Goal: Transaction & Acquisition: Purchase product/service

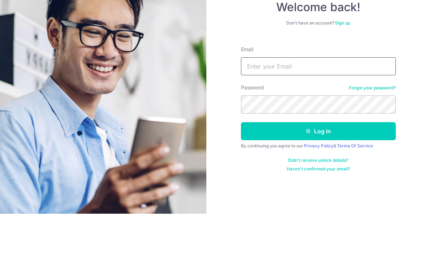
type input "[EMAIL_ADDRESS][DOMAIN_NAME]"
click at [318, 170] on button "Log in" at bounding box center [318, 179] width 155 height 18
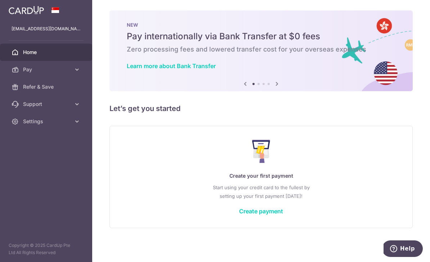
scroll to position [7, 0]
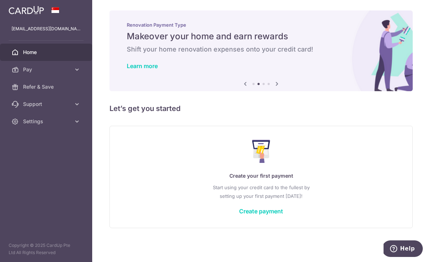
click at [239, 215] on link "Create payment" at bounding box center [261, 210] width 44 height 7
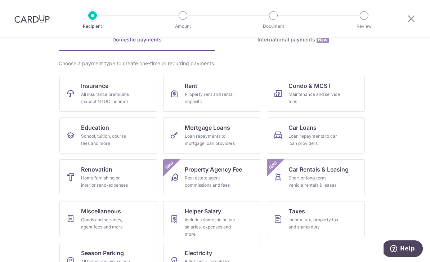
scroll to position [37, 0]
click at [335, 134] on div "Loan repayments to car loan providers" at bounding box center [314, 140] width 52 height 14
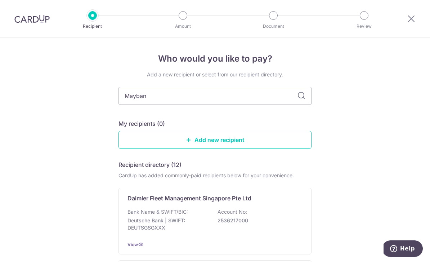
type input "Maybank"
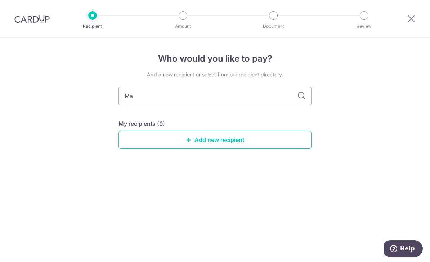
type input "M"
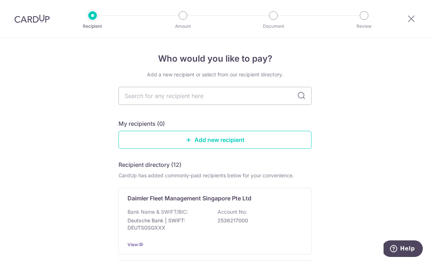
click at [238, 143] on link "Add new recipient" at bounding box center [214, 140] width 193 height 18
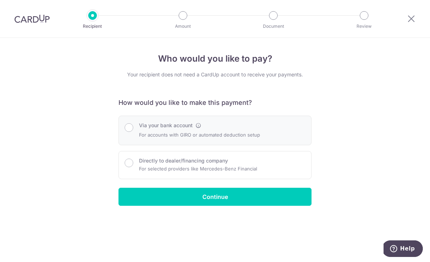
click at [288, 139] on div "Via your bank account For accounts with GIRO or automated deduction setup" at bounding box center [215, 130] width 181 height 17
radio input "true"
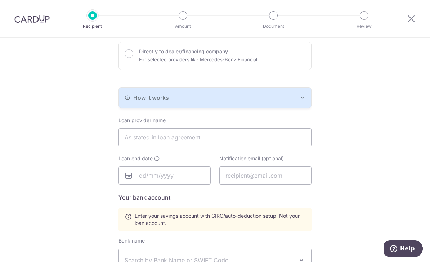
scroll to position [123, 0]
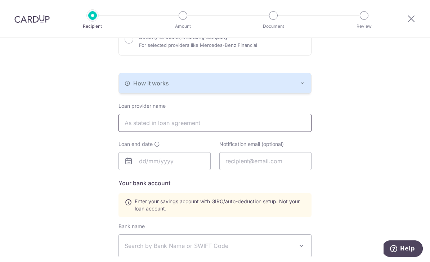
click at [259, 130] on input "text" at bounding box center [214, 123] width 193 height 18
type input "MAYBANK SINGAPORE LIMITED"
click at [170, 168] on input "text" at bounding box center [164, 161] width 92 height 18
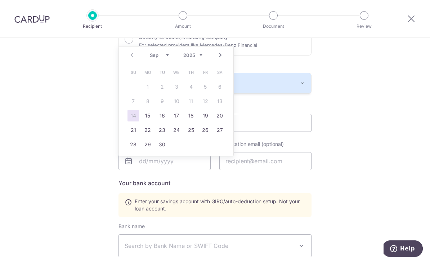
click at [168, 55] on select "Sep Oct Nov Dec" at bounding box center [159, 55] width 19 height 6
click at [198, 54] on select "2025 2026 2027 2028 2029 2030 2031 2032 2033 2034 2035" at bounding box center [192, 55] width 19 height 6
click at [158, 57] on select "Jan Feb Mar Apr May Jun Jul Aug Sep Oct Nov Dec" at bounding box center [159, 55] width 19 height 6
click at [204, 145] on link "28" at bounding box center [205, 145] width 12 height 12
type input "[DATE]"
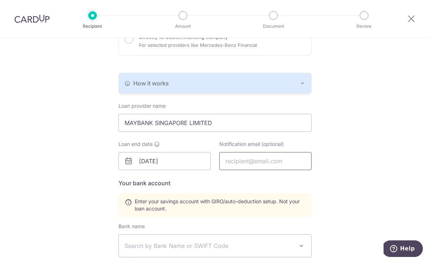
click at [295, 167] on input "text" at bounding box center [265, 161] width 92 height 18
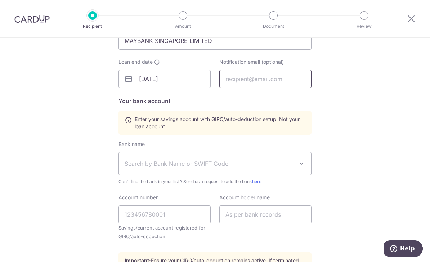
scroll to position [210, 0]
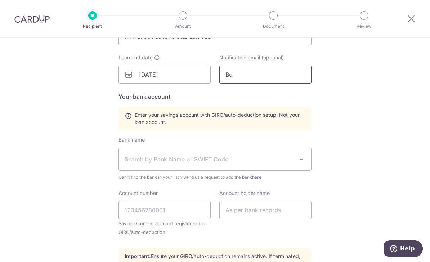
type input "B"
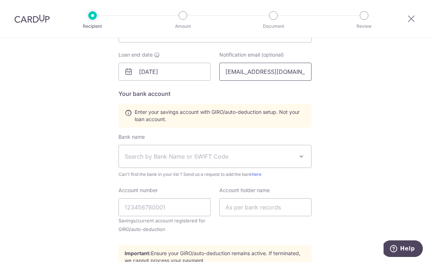
scroll to position [211, 0]
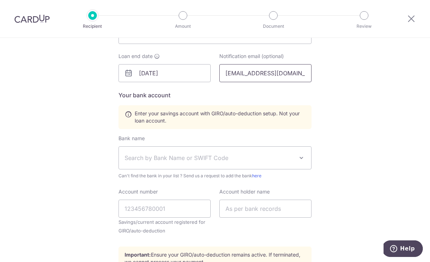
type input "Nicolelim1999@gmail.com"
click at [261, 158] on span "Search by Bank Name or SWIFT Code" at bounding box center [209, 157] width 169 height 9
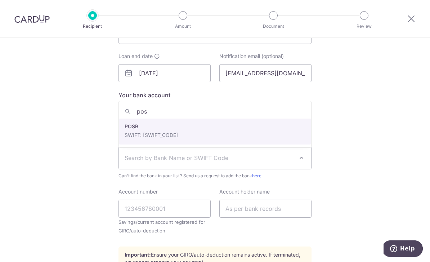
type input "posb"
select select "19"
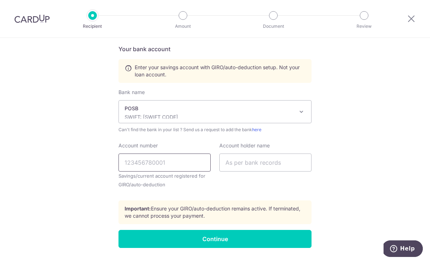
click at [177, 171] on input "Account number" at bounding box center [164, 162] width 92 height 18
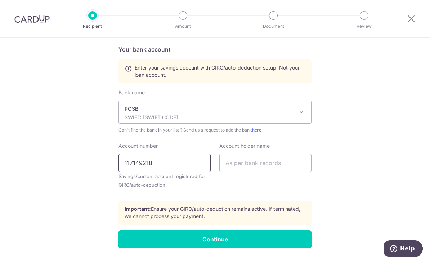
type input "117149218"
click at [262, 166] on input "text" at bounding box center [265, 163] width 92 height 18
type input "b"
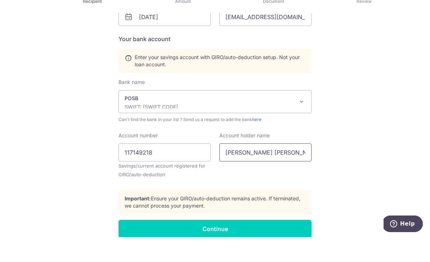
scroll to position [242, 0]
type input "LIM XUAN YING NICOLE"
click at [285, 245] on input "Continue" at bounding box center [214, 254] width 193 height 18
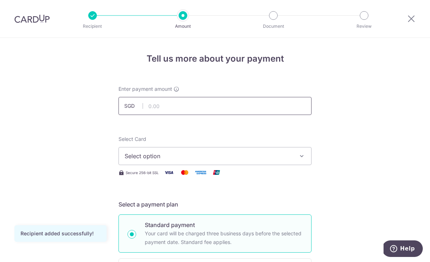
click at [240, 110] on input "text" at bounding box center [214, 106] width 193 height 18
click at [253, 150] on button "Select option" at bounding box center [214, 156] width 193 height 18
type input "1,116.00"
click at [256, 182] on link "Add credit card" at bounding box center [215, 176] width 192 height 13
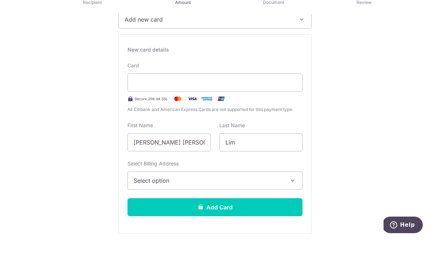
scroll to position [113, 0]
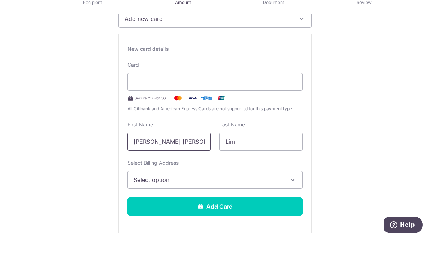
click at [186, 156] on input "Xuan Ying Nicole" at bounding box center [168, 165] width 83 height 18
type input "X"
type input "Nicole"
click at [241, 199] on span "Select option" at bounding box center [209, 203] width 150 height 9
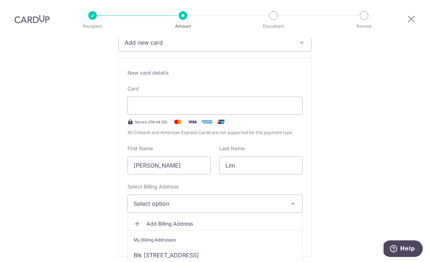
click at [241, 246] on link "Blk [STREET_ADDRESS]" at bounding box center [215, 254] width 174 height 17
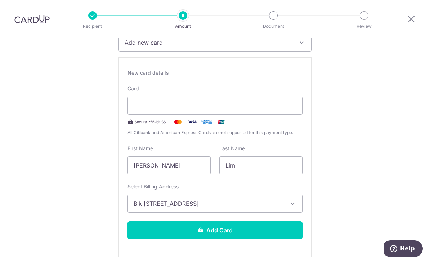
click at [272, 221] on button "Add Card" at bounding box center [214, 230] width 175 height 18
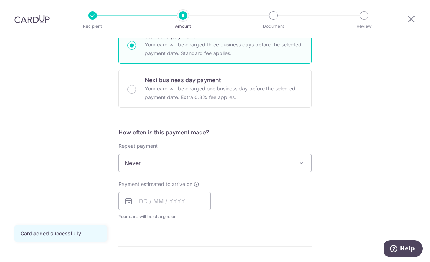
scroll to position [195, 0]
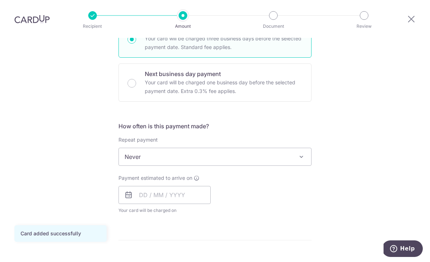
click at [290, 148] on span "Never" at bounding box center [215, 156] width 192 height 17
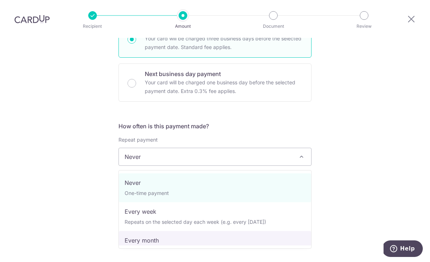
select select "3"
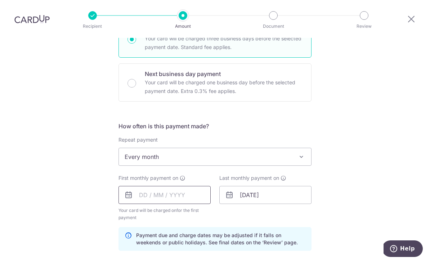
click at [194, 186] on input "text" at bounding box center [164, 195] width 92 height 18
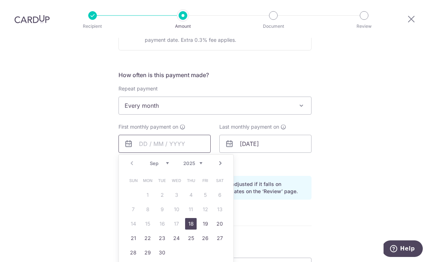
scroll to position [268, 0]
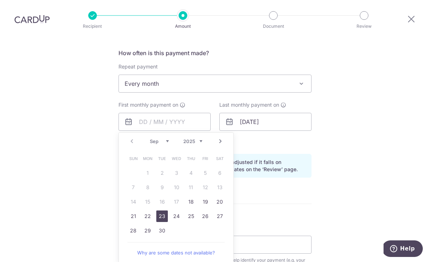
click at [163, 210] on link "23" at bounding box center [162, 216] width 12 height 12
type input "23/09/2025"
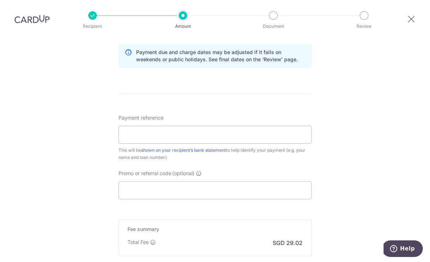
scroll to position [379, 0]
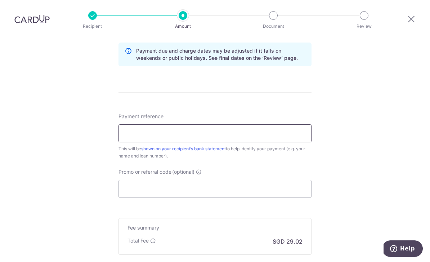
click at [289, 124] on input "Payment reference" at bounding box center [214, 133] width 193 height 18
type input "N"
type input "Lim Xuan Ying Nicole 44337635251"
click at [266, 180] on input "Promo or referral code (optional)" at bounding box center [214, 189] width 193 height 18
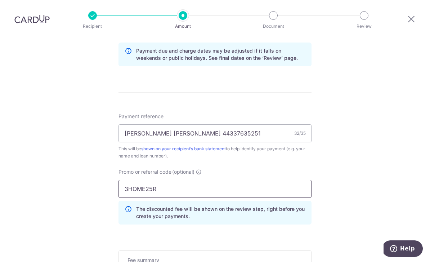
type input "3HOME25R"
click at [394, 176] on div "Tell us more about your payment Enter payment amount SGD 1,116.00 1116.00 Card …" at bounding box center [215, 19] width 430 height 720
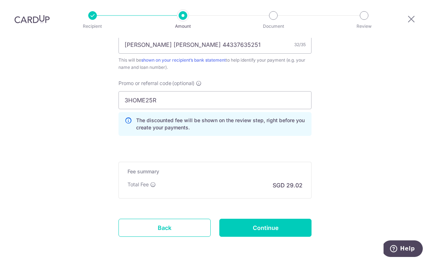
scroll to position [469, 0]
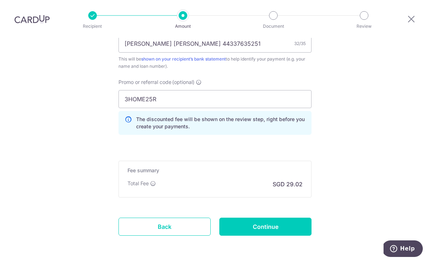
click at [267, 217] on input "Continue" at bounding box center [265, 226] width 92 height 18
type input "Create Schedule"
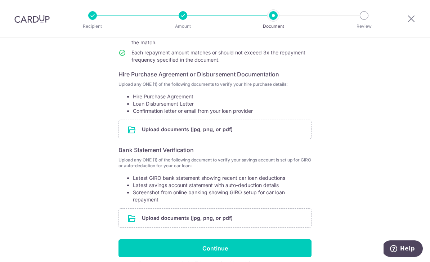
scroll to position [103, 0]
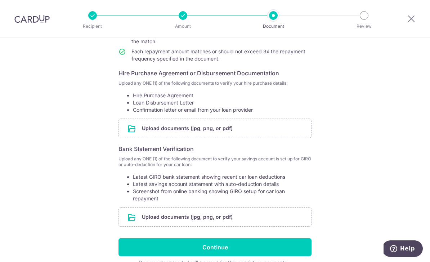
click at [221, 137] on input "file" at bounding box center [215, 128] width 192 height 19
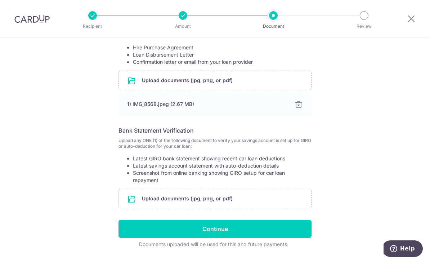
scroll to position [150, 0]
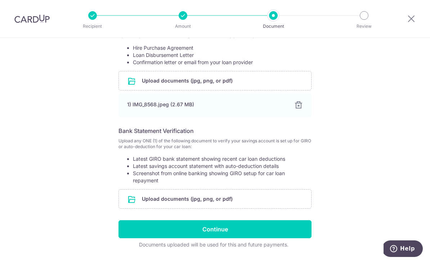
click at [281, 208] on input "file" at bounding box center [215, 198] width 192 height 19
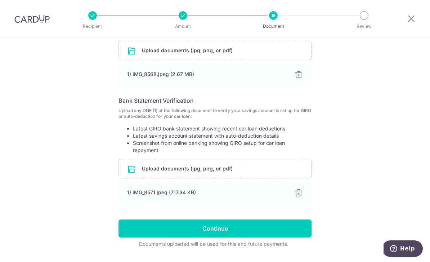
scroll to position [180, 0]
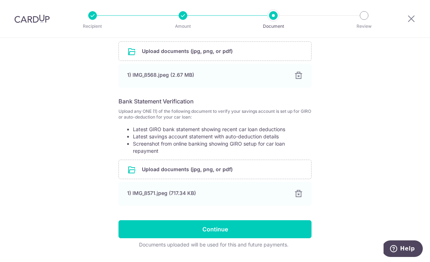
click at [240, 174] on input "file" at bounding box center [215, 169] width 192 height 19
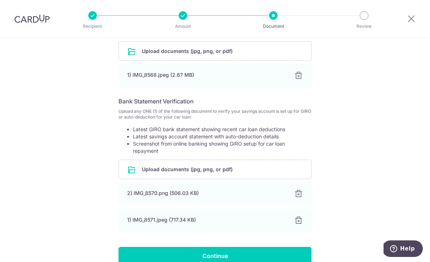
click at [238, 173] on input "file" at bounding box center [215, 169] width 192 height 19
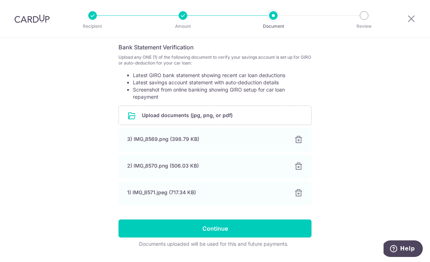
scroll to position [233, 0]
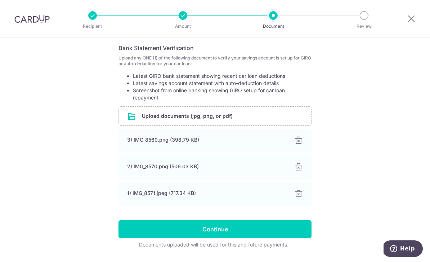
click at [207, 234] on input "Continue" at bounding box center [214, 229] width 193 height 18
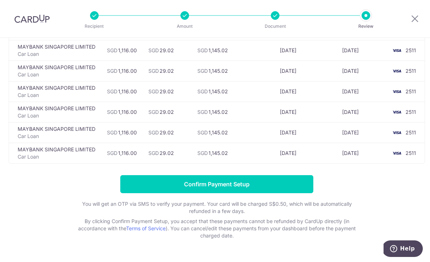
scroll to position [543, 0]
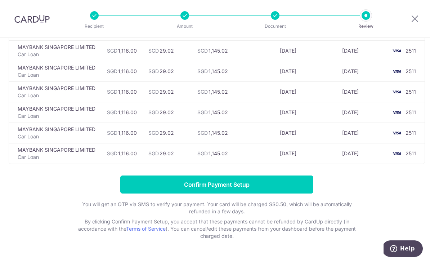
click at [222, 188] on input "Confirm Payment Setup" at bounding box center [216, 184] width 193 height 18
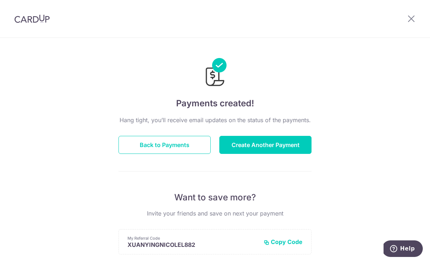
click at [407, 19] on icon at bounding box center [411, 18] width 9 height 9
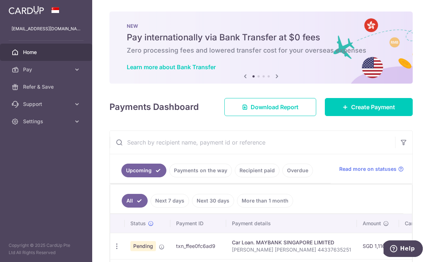
click at [405, 146] on icon "button" at bounding box center [403, 142] width 7 height 7
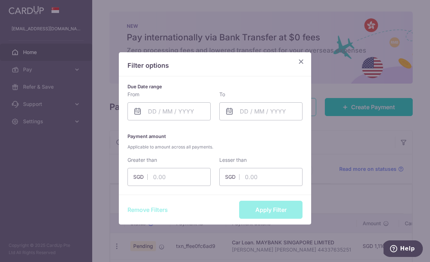
click at [297, 57] on icon "Close" at bounding box center [301, 61] width 9 height 9
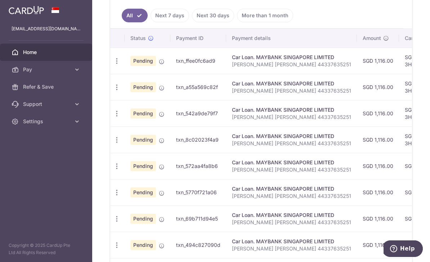
scroll to position [186, 0]
click at [125, 73] on td "Pending" at bounding box center [148, 60] width 46 height 26
click at [113, 64] on icon "button" at bounding box center [117, 61] width 8 height 8
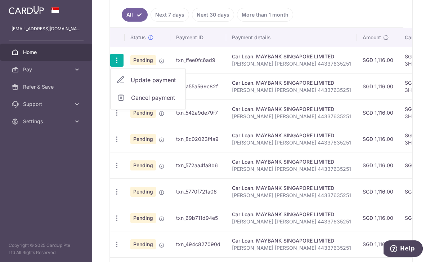
click at [172, 1] on div at bounding box center [215, 131] width 430 height 262
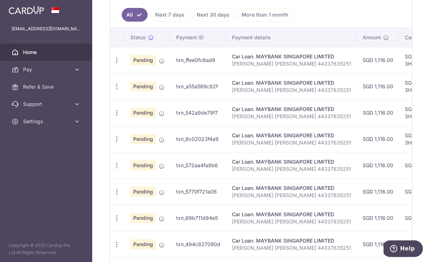
click at [110, 73] on td "Update payment Cancel payment" at bounding box center [117, 60] width 14 height 26
click at [113, 64] on icon "button" at bounding box center [117, 61] width 8 height 8
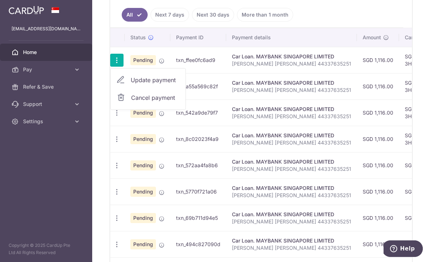
click at [117, 102] on icon at bounding box center [121, 97] width 9 height 9
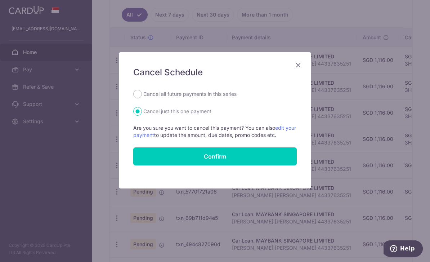
click at [227, 92] on label "Cancel all future payments in this series" at bounding box center [189, 94] width 93 height 9
click at [142, 92] on input "Cancel all future payments in this series" at bounding box center [137, 94] width 9 height 9
radio input "true"
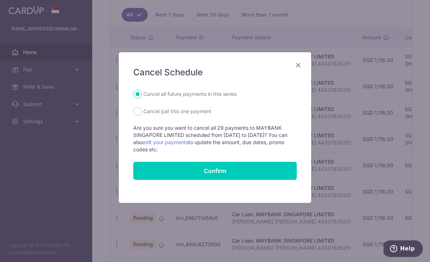
click at [277, 170] on button "Confirm" at bounding box center [214, 171] width 163 height 18
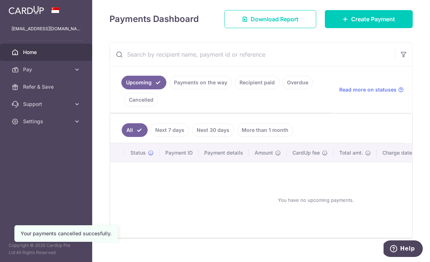
scroll to position [96, 0]
click at [373, 24] on span "Create Payment" at bounding box center [373, 19] width 44 height 9
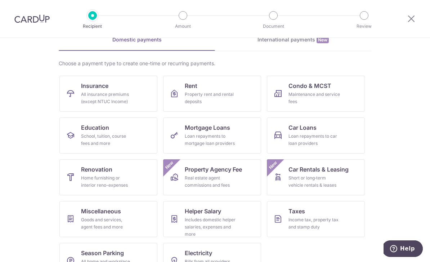
scroll to position [37, 0]
click at [232, 99] on div "Property rent and rental deposits" at bounding box center [211, 98] width 52 height 14
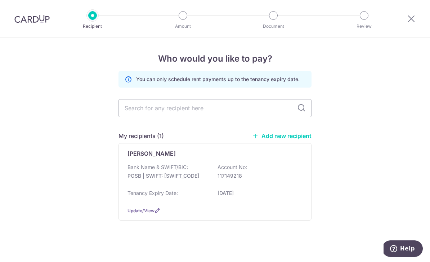
click at [288, 139] on link "Add new recipient" at bounding box center [281, 135] width 59 height 7
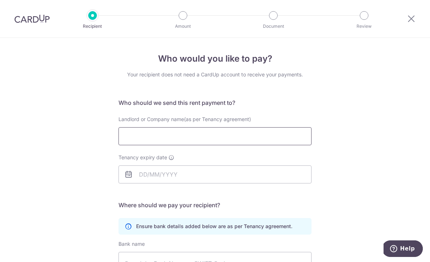
click at [274, 143] on input "Landlord or Company name(as per Tenancy agreement)" at bounding box center [214, 136] width 193 height 18
type input "[PERSON_NAME] [PERSON_NAME] Har"
click at [244, 182] on input "Tenancy expiry date" at bounding box center [214, 174] width 193 height 18
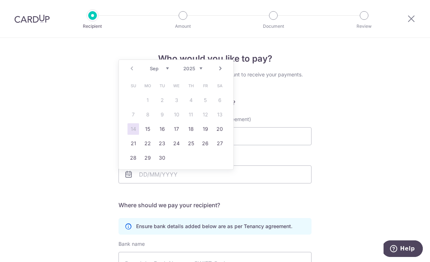
click at [422, 248] on button "Help" at bounding box center [402, 248] width 41 height 17
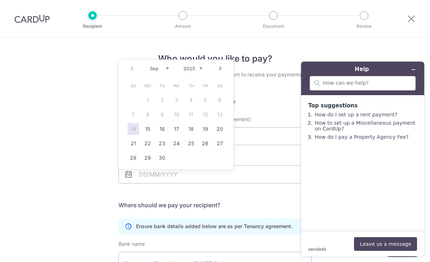
click at [45, 189] on div "Who would you like to pay? Your recipient does not need a CardUp account to rec…" at bounding box center [215, 209] width 430 height 343
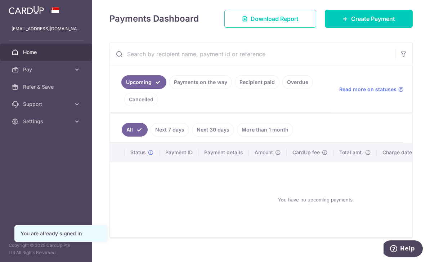
scroll to position [96, 0]
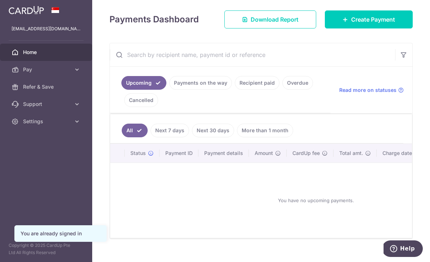
click at [381, 24] on span "Create Payment" at bounding box center [373, 19] width 44 height 9
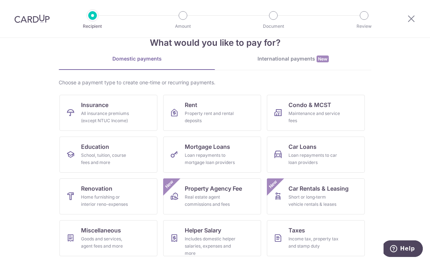
scroll to position [22, 0]
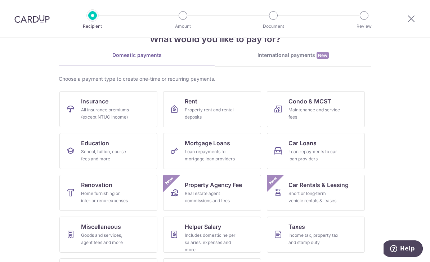
click at [320, 155] on div "Loan repayments to car loan providers" at bounding box center [314, 155] width 52 height 14
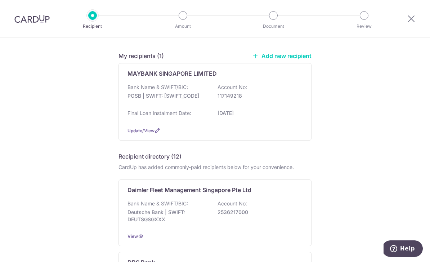
scroll to position [57, 0]
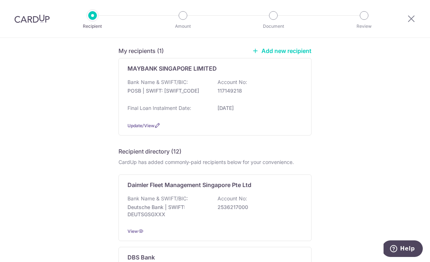
click at [240, 86] on p "Account No:" at bounding box center [232, 81] width 30 height 7
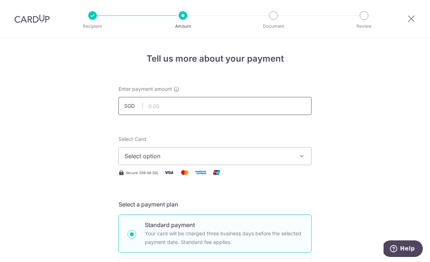
click at [213, 105] on input "text" at bounding box center [214, 106] width 193 height 18
click at [225, 152] on button "Select option" at bounding box center [214, 156] width 193 height 18
type input "1,116.00"
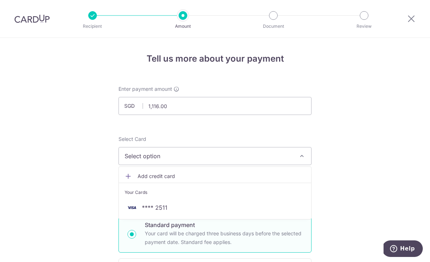
click at [221, 212] on span "**** 2511" at bounding box center [215, 207] width 181 height 9
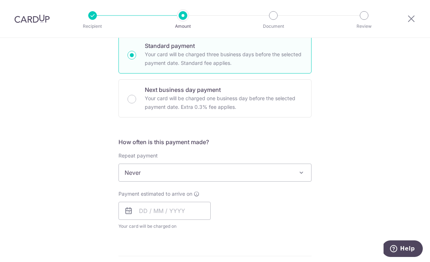
scroll to position [183, 0]
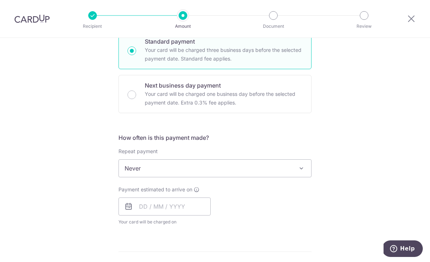
click at [250, 175] on span "Never" at bounding box center [215, 167] width 192 height 17
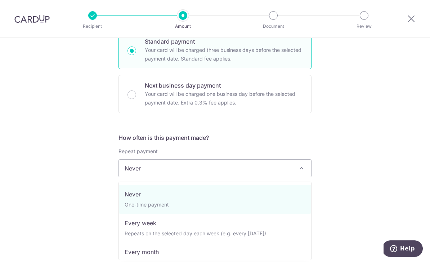
select select "3"
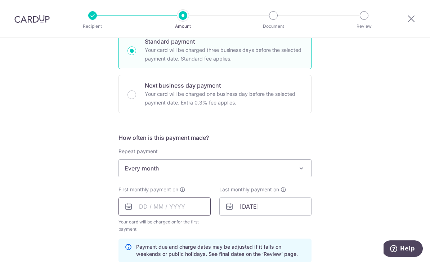
click at [179, 206] on input "text" at bounding box center [164, 206] width 92 height 18
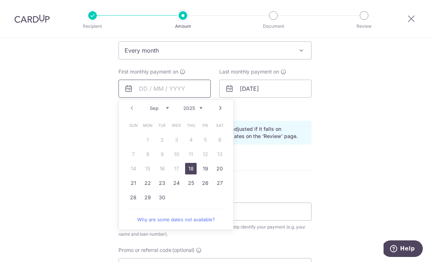
scroll to position [303, 0]
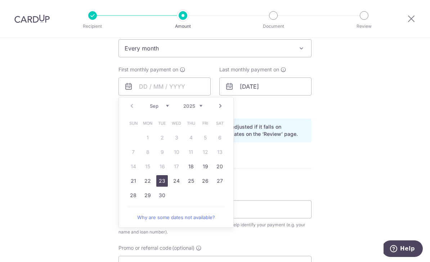
click at [167, 183] on link "23" at bounding box center [162, 181] width 12 height 12
type input "[DATE]"
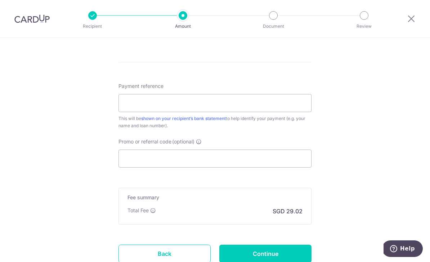
scroll to position [413, 0]
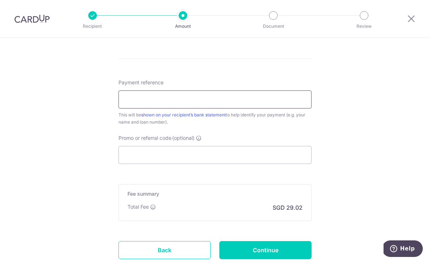
click at [259, 105] on input "Payment reference" at bounding box center [214, 99] width 193 height 18
type input "[PERSON_NAME] [PERSON_NAME]"
click at [270, 164] on input "Promo or referral code (optional)" at bounding box center [214, 155] width 193 height 18
click at [408, 2] on div at bounding box center [410, 18] width 37 height 37
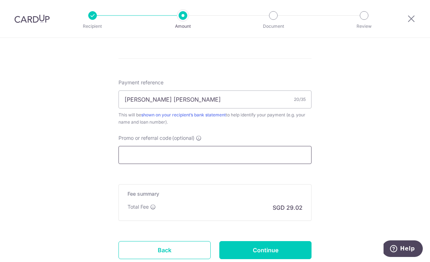
click at [218, 161] on input "Promo or referral code (optional)" at bounding box center [214, 155] width 193 height 18
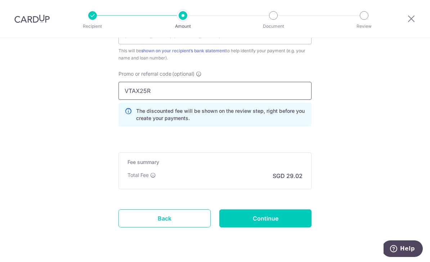
scroll to position [476, 0]
type input "VTAX25R"
click at [284, 222] on input "Continue" at bounding box center [265, 219] width 92 height 18
type input "Create Schedule"
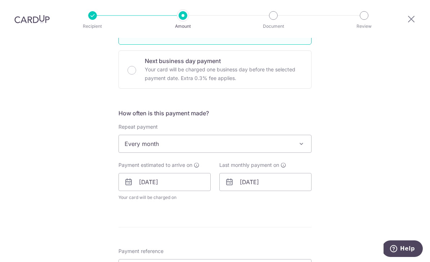
scroll to position [201, 0]
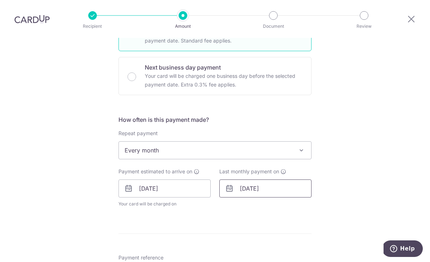
click at [265, 179] on input "28/01/2028" at bounding box center [265, 188] width 92 height 18
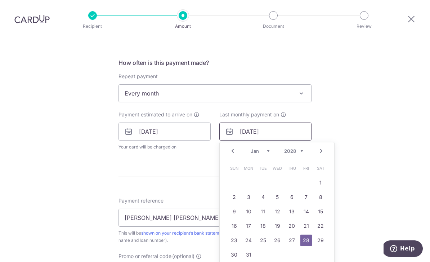
scroll to position [271, 0]
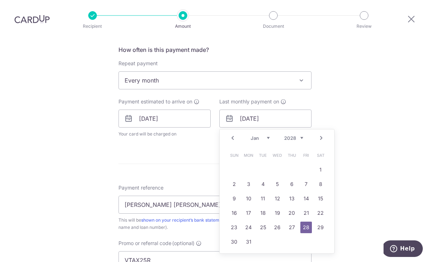
click at [298, 135] on select "2025 2026 2027 2028 2029 2030 2031 2032 2033 2034 2035" at bounding box center [293, 138] width 19 height 6
click at [254, 109] on input "28/01/2025" at bounding box center [265, 118] width 92 height 18
click at [250, 109] on input "28/01/2025" at bounding box center [265, 118] width 92 height 18
click at [391, 168] on div "Tell us more about your payment Enter payment amount SGD 1,116.00 1116.00 Selec…" at bounding box center [215, 114] width 430 height 694
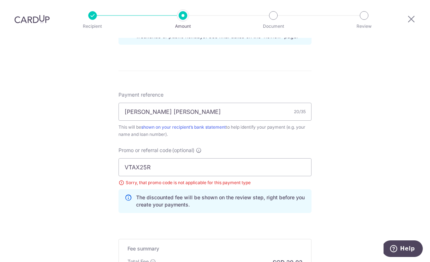
scroll to position [426, 0]
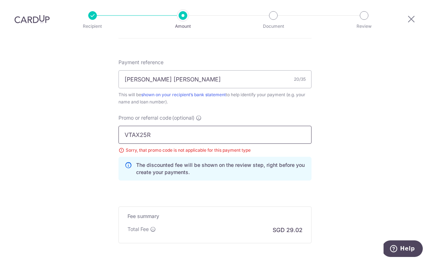
click at [284, 126] on input "VTAX25R" at bounding box center [214, 135] width 193 height 18
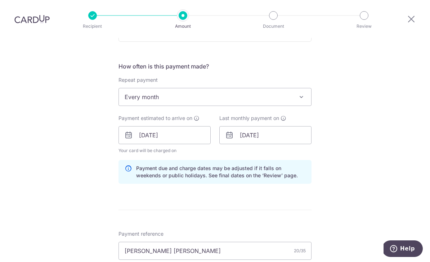
scroll to position [253, 0]
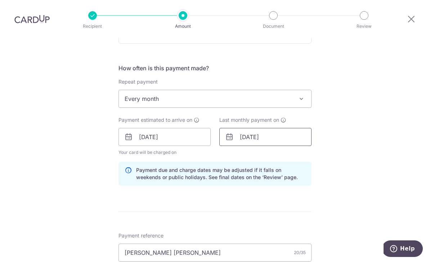
click at [251, 128] on input "23/12/2025" at bounding box center [265, 137] width 92 height 18
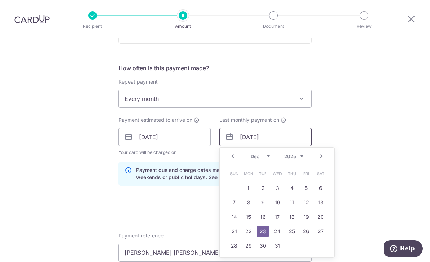
click at [283, 128] on input "23/12/2025" at bounding box center [265, 137] width 92 height 18
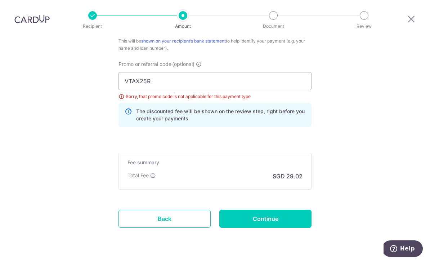
scroll to position [479, 0]
type input "23/01/2028"
click at [256, 72] on input "VTAX25R" at bounding box center [214, 81] width 193 height 18
type input "V"
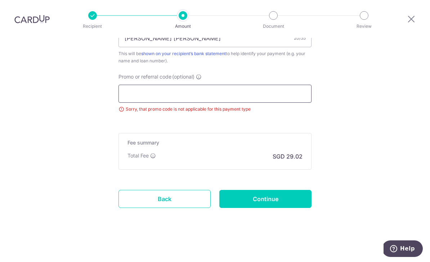
scroll to position [447, 0]
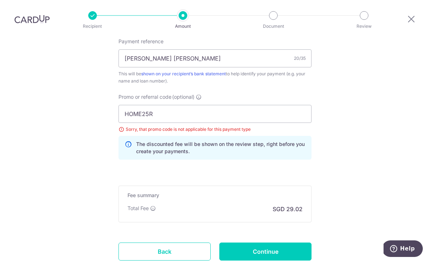
click at [129, 105] on input "HOME25R" at bounding box center [214, 114] width 193 height 18
type input "3HOME25R"
click button "Add Card" at bounding box center [0, 0] width 0 height 0
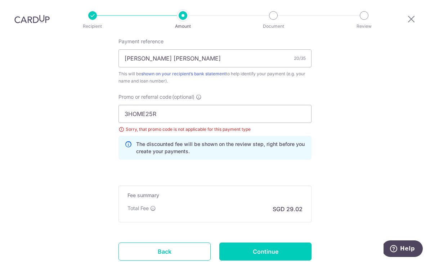
scroll to position [438, 0]
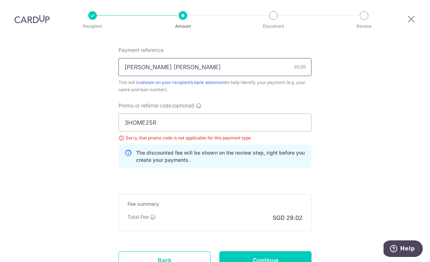
click at [220, 58] on input "Lim Xuan Ying Nicole" at bounding box center [214, 67] width 193 height 18
click at [215, 58] on input "Lim Xuan Ying Nicole is" at bounding box center [214, 67] width 193 height 18
type input "Lim Xuan Ying Nicole is 44337635251"
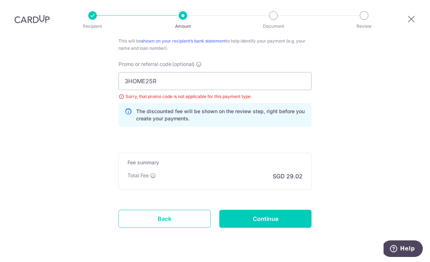
scroll to position [479, 0]
click at [276, 210] on input "Continue" at bounding box center [265, 219] width 92 height 18
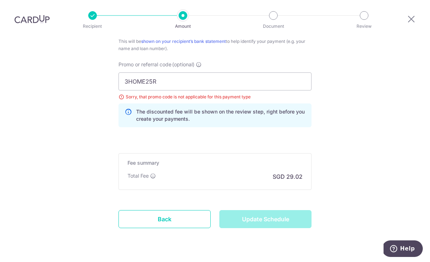
type input "Update Schedule"
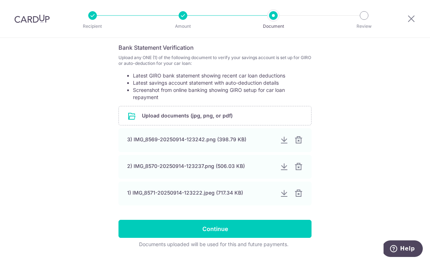
scroll to position [233, 0]
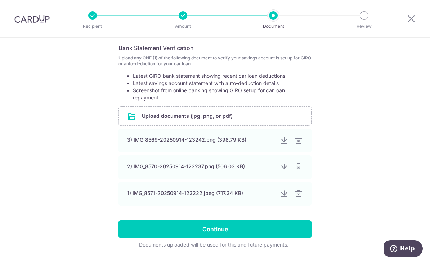
click at [267, 234] on input "Continue" at bounding box center [214, 229] width 193 height 18
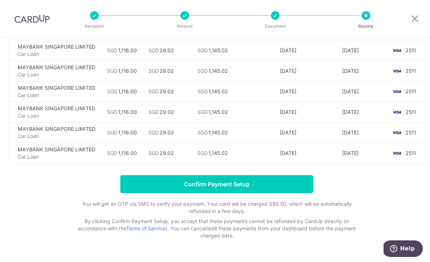
scroll to position [543, 0]
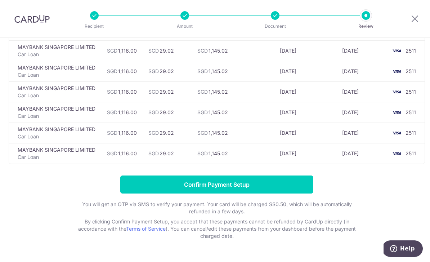
click at [268, 184] on input "Confirm Payment Setup" at bounding box center [216, 184] width 193 height 18
